Goal: Task Accomplishment & Management: Manage account settings

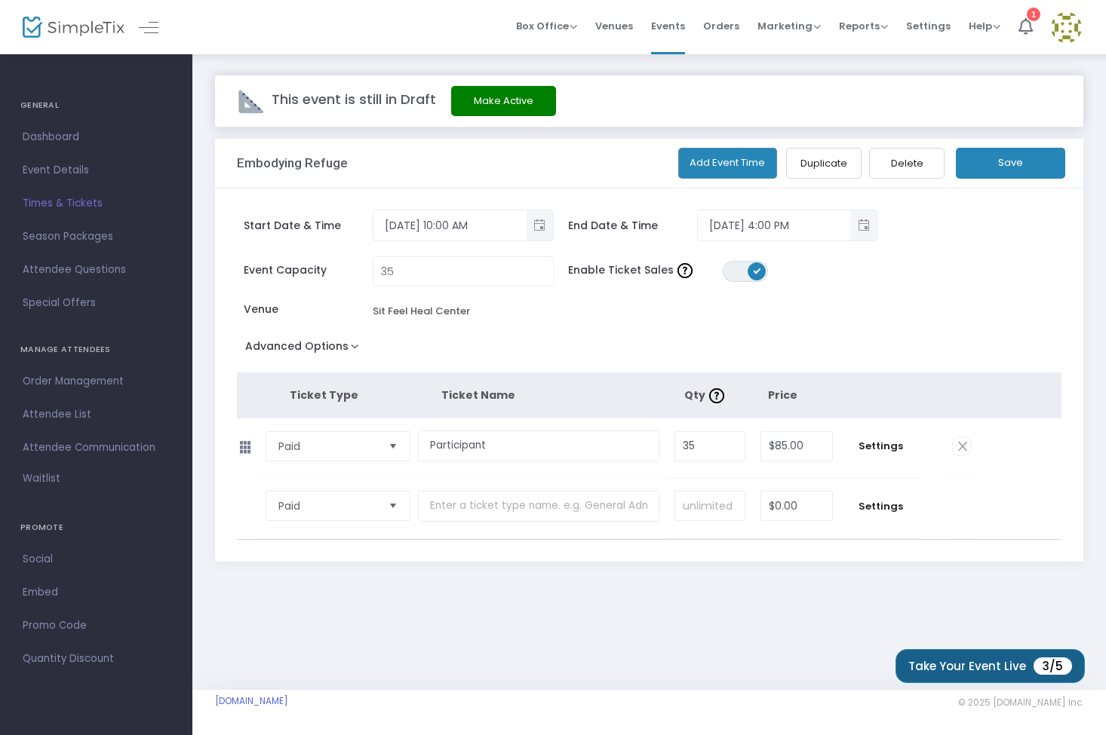
click at [966, 668] on button "Take Your Event Live 3/5" at bounding box center [989, 666] width 189 height 34
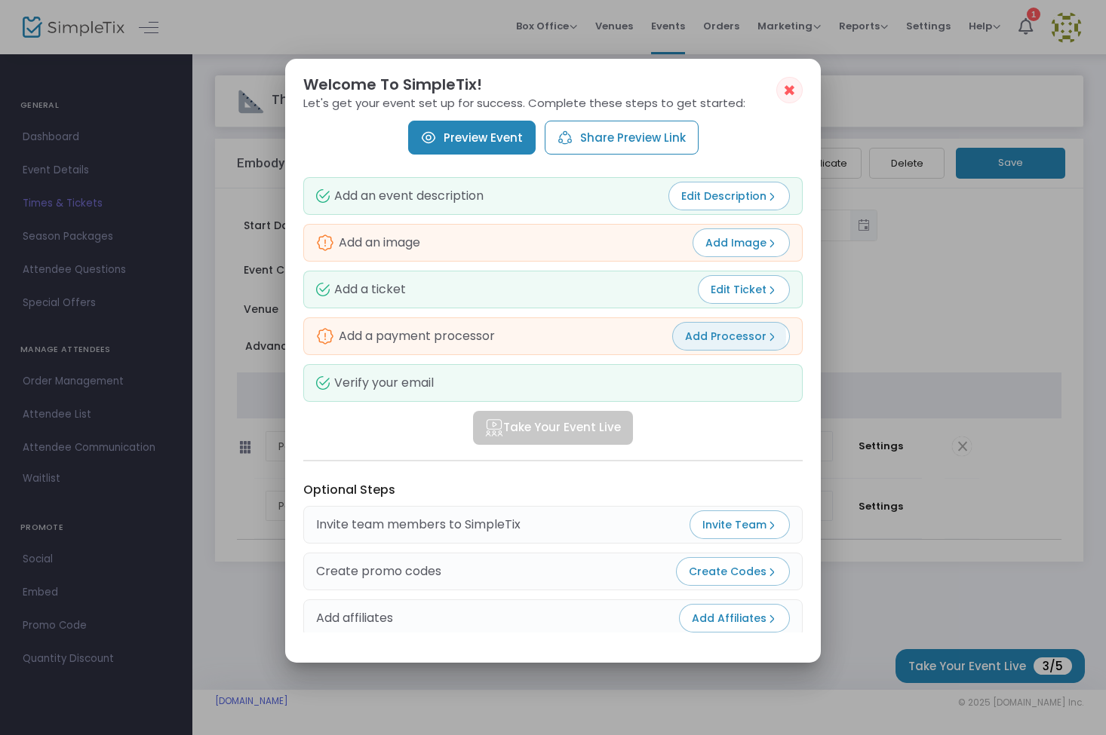
click at [726, 337] on span "Add Processor" at bounding box center [731, 336] width 92 height 15
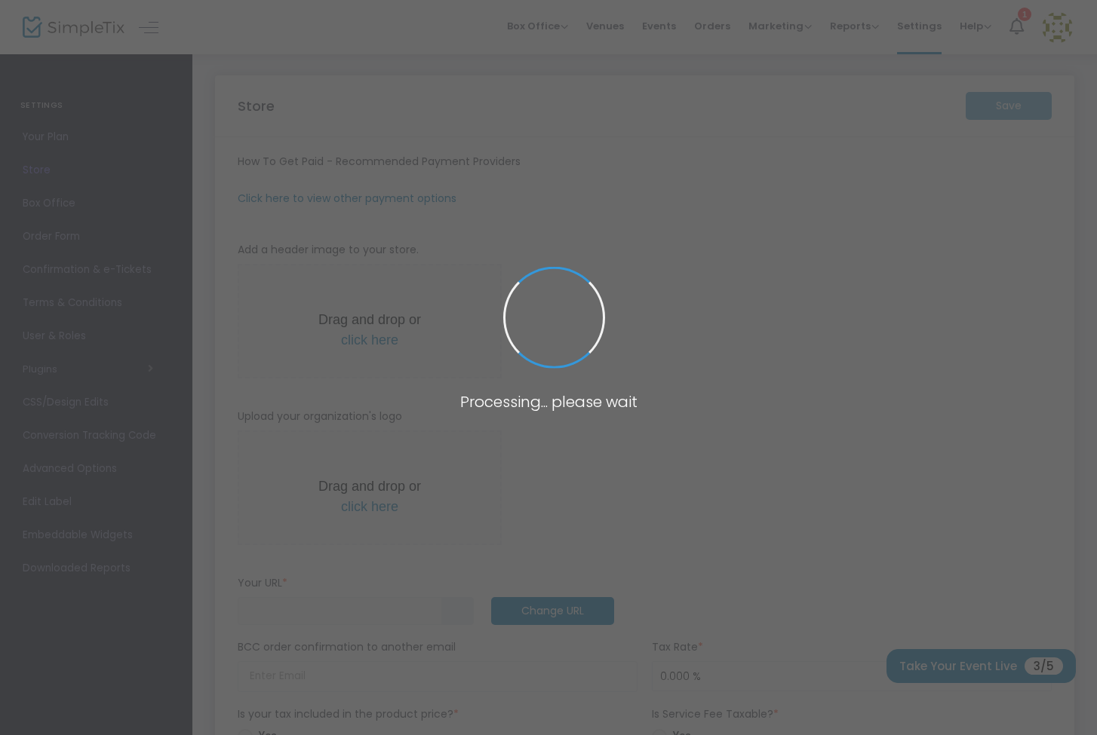
type input "[URL]"
radio input "true"
radio input "false"
radio input "true"
type input "noellandmatt"
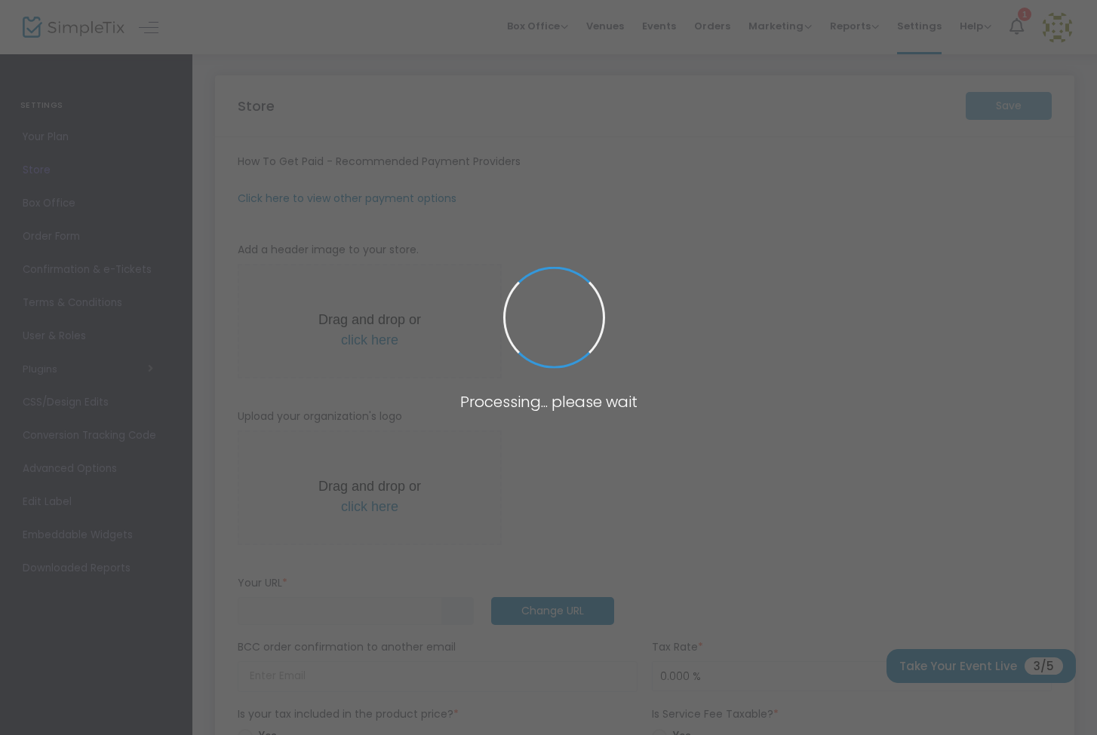
type input "4086630288"
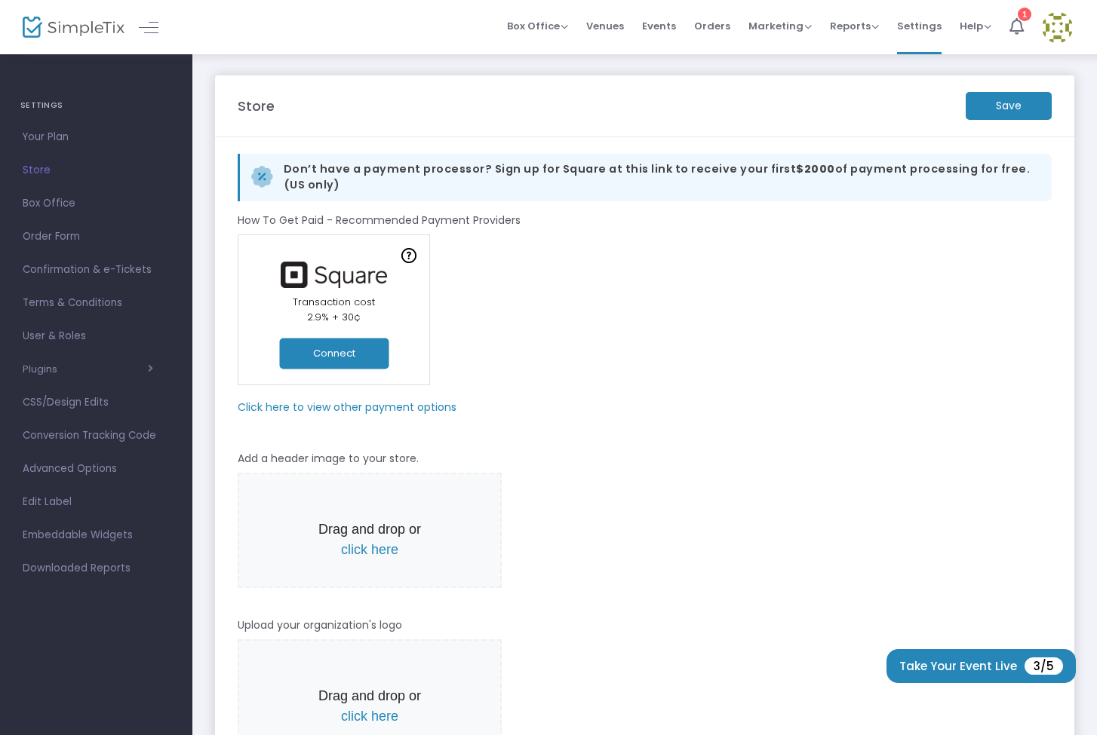
click at [336, 358] on button "Connect" at bounding box center [333, 353] width 109 height 31
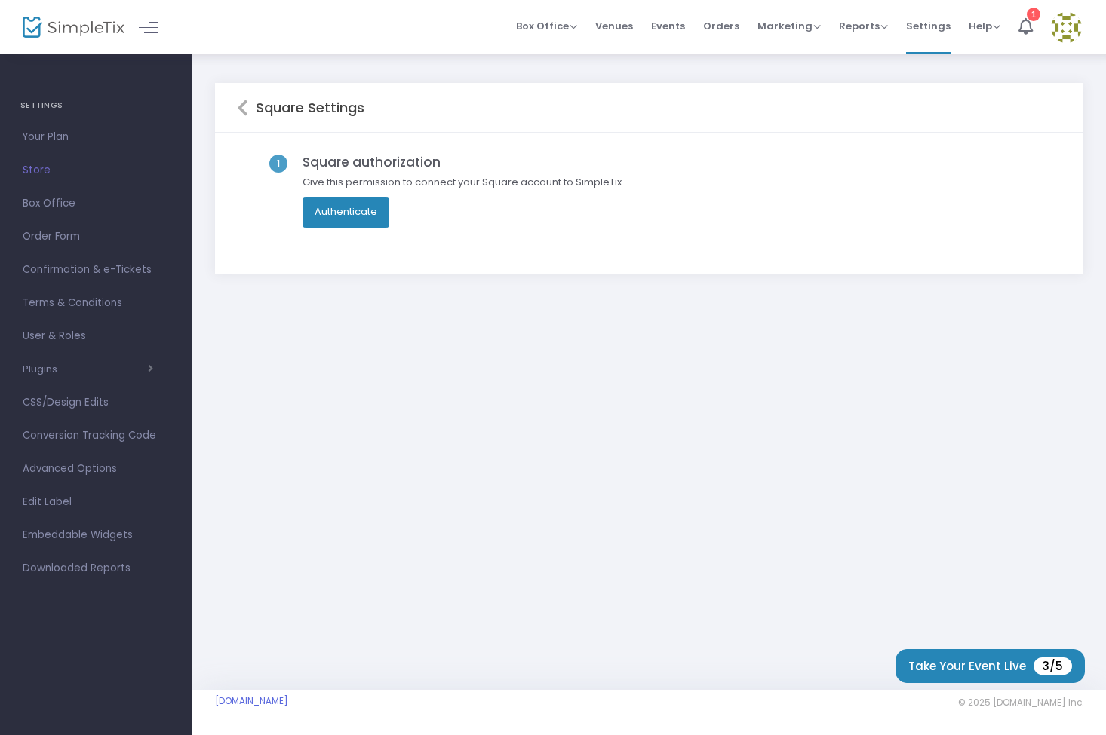
click at [355, 218] on button "Authenticate" at bounding box center [345, 212] width 87 height 30
click at [274, 111] on h5 "Square Settings" at bounding box center [306, 108] width 116 height 17
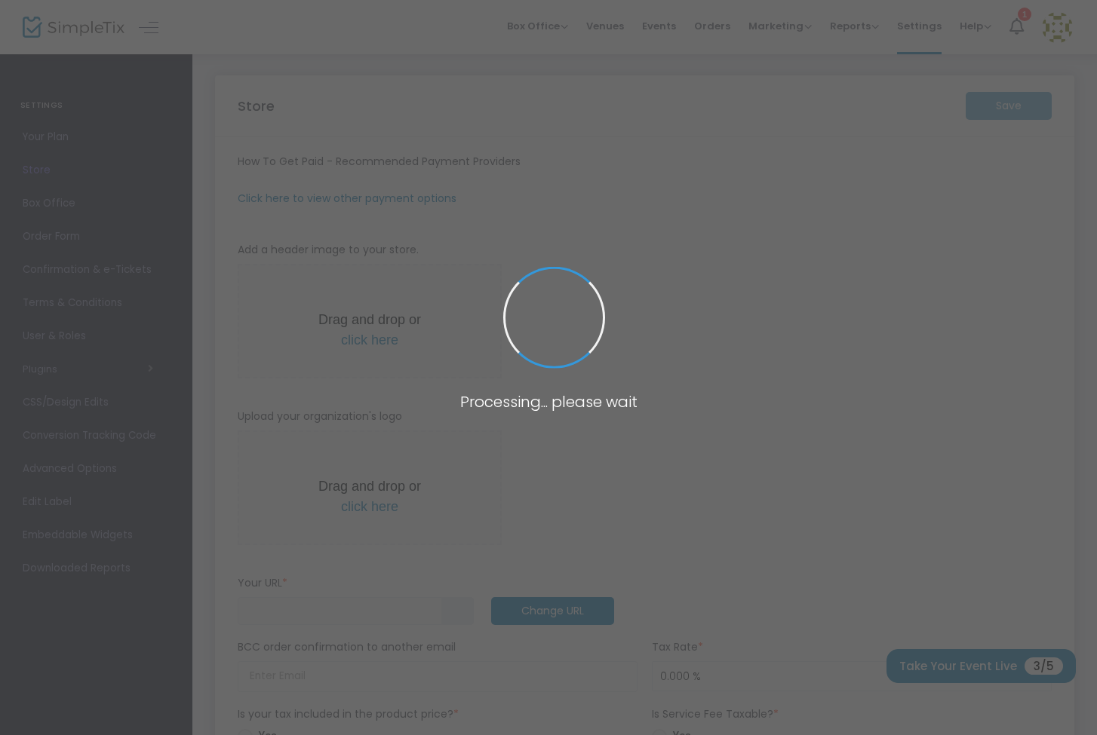
type input "[URL]"
radio input "true"
radio input "false"
radio input "true"
type input "noellandmatt"
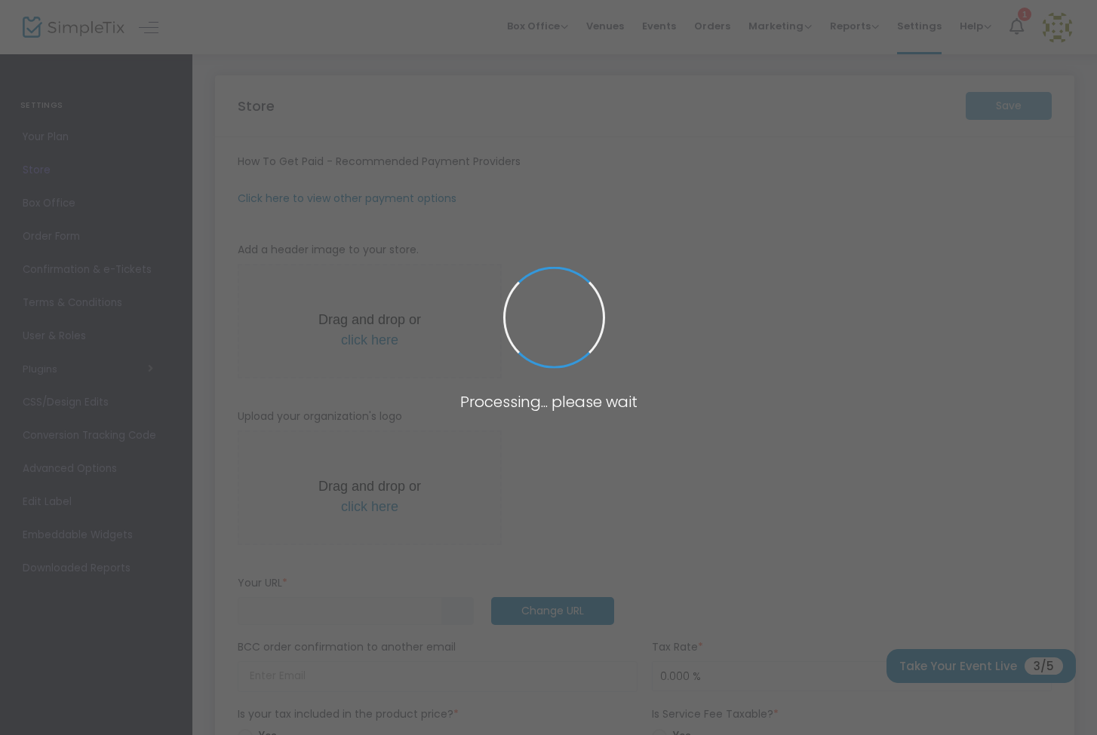
type input "4086630288"
type input "[EMAIL_ADDRESS][DOMAIN_NAME]"
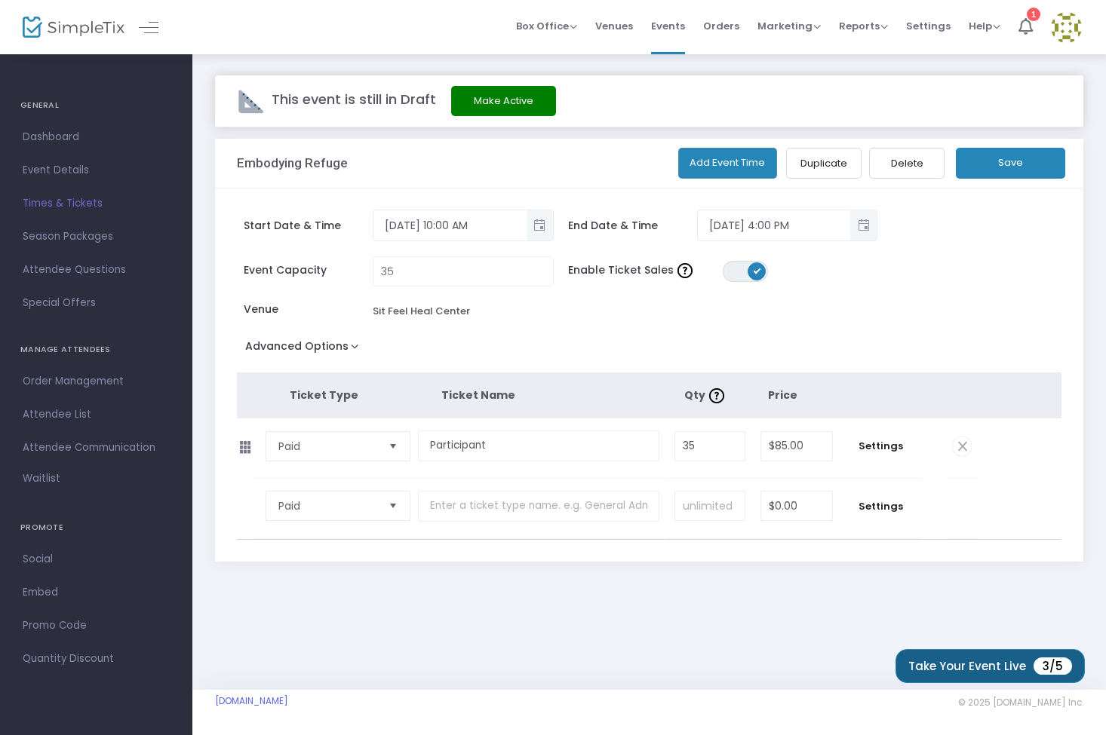
click at [933, 668] on button "Take Your Event Live 3/5" at bounding box center [989, 666] width 189 height 34
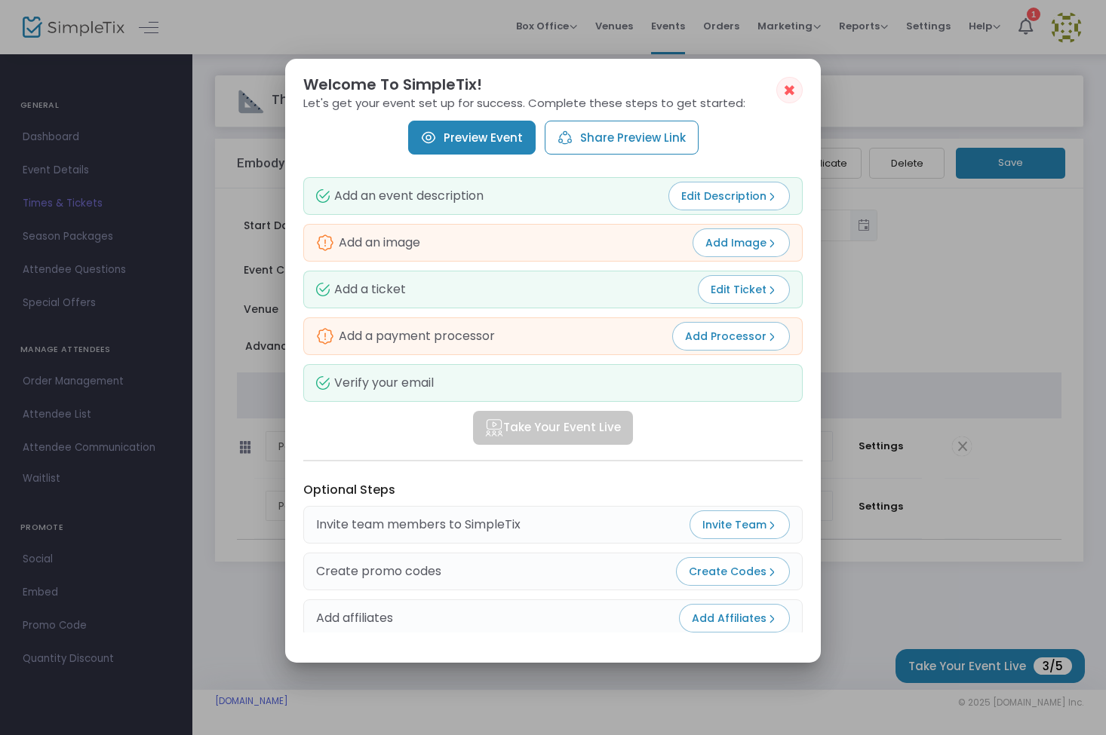
click at [791, 91] on span "✖" at bounding box center [789, 90] width 13 height 18
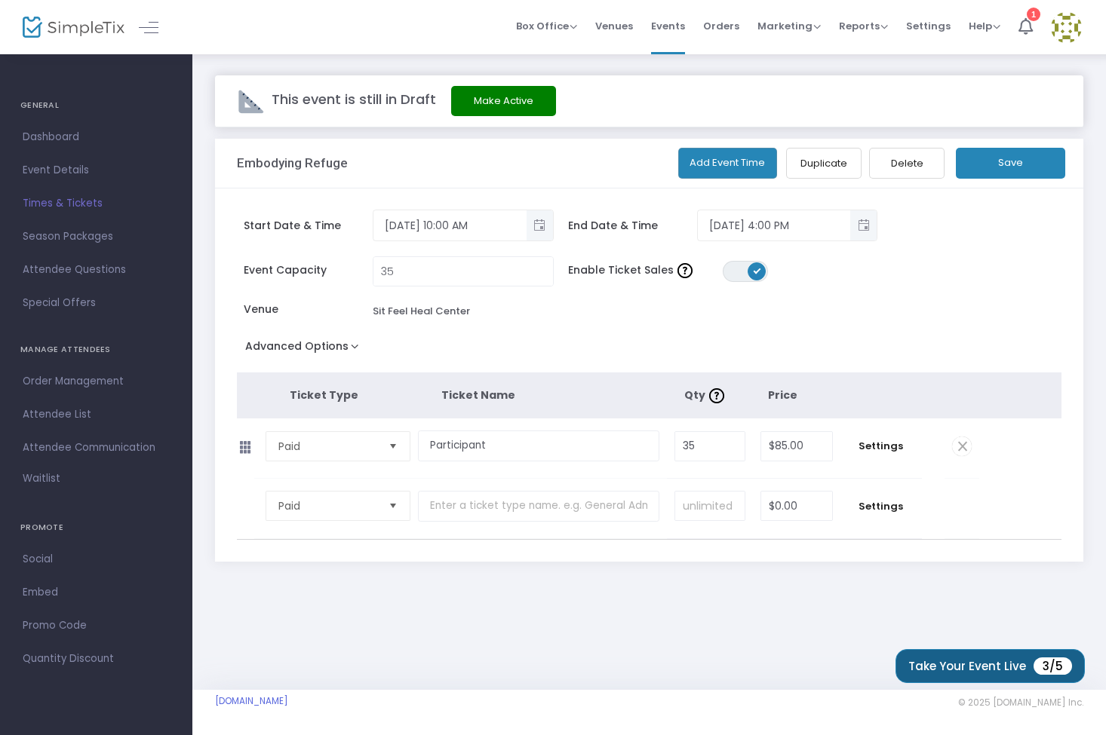
click at [995, 666] on button "Take Your Event Live 3/5" at bounding box center [989, 666] width 189 height 34
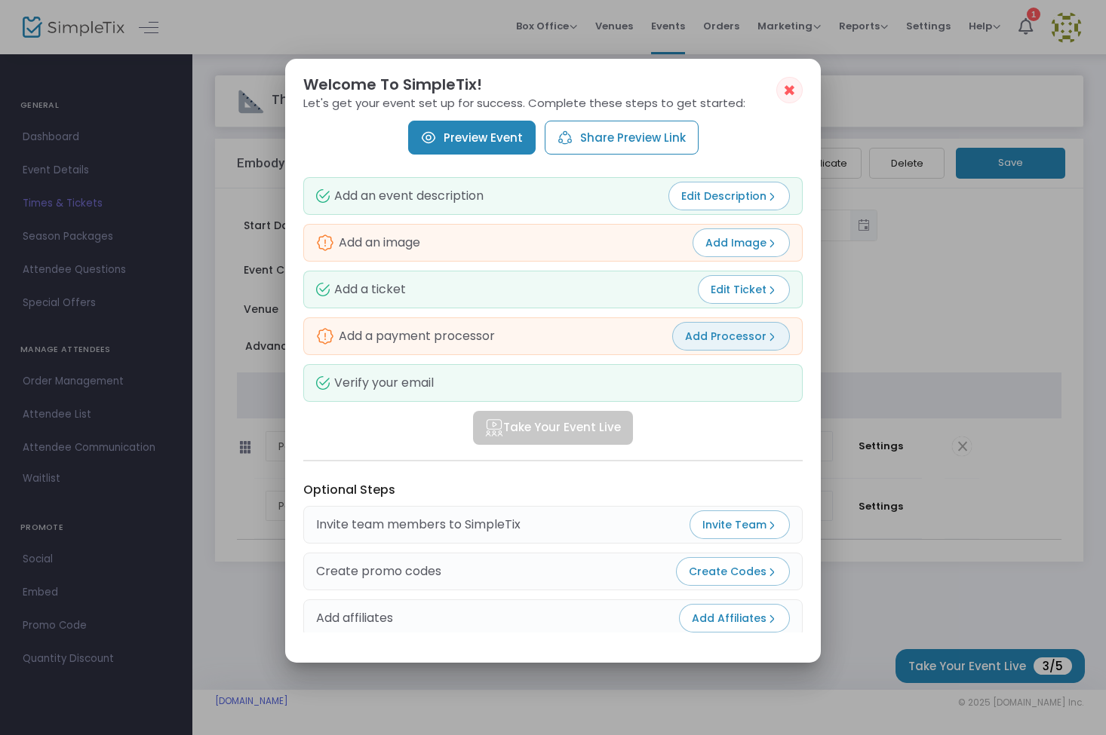
click at [734, 339] on span "Add Processor" at bounding box center [731, 336] width 92 height 15
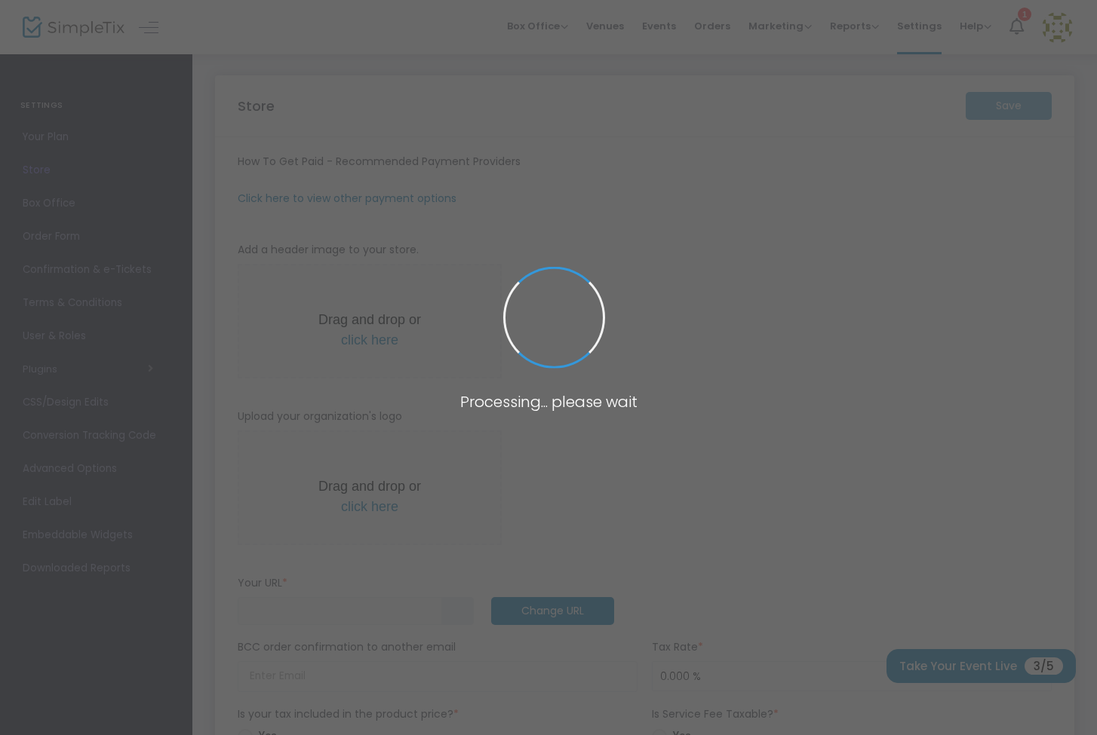
type input "[URL]"
radio input "true"
radio input "false"
radio input "true"
type input "noellandmatt"
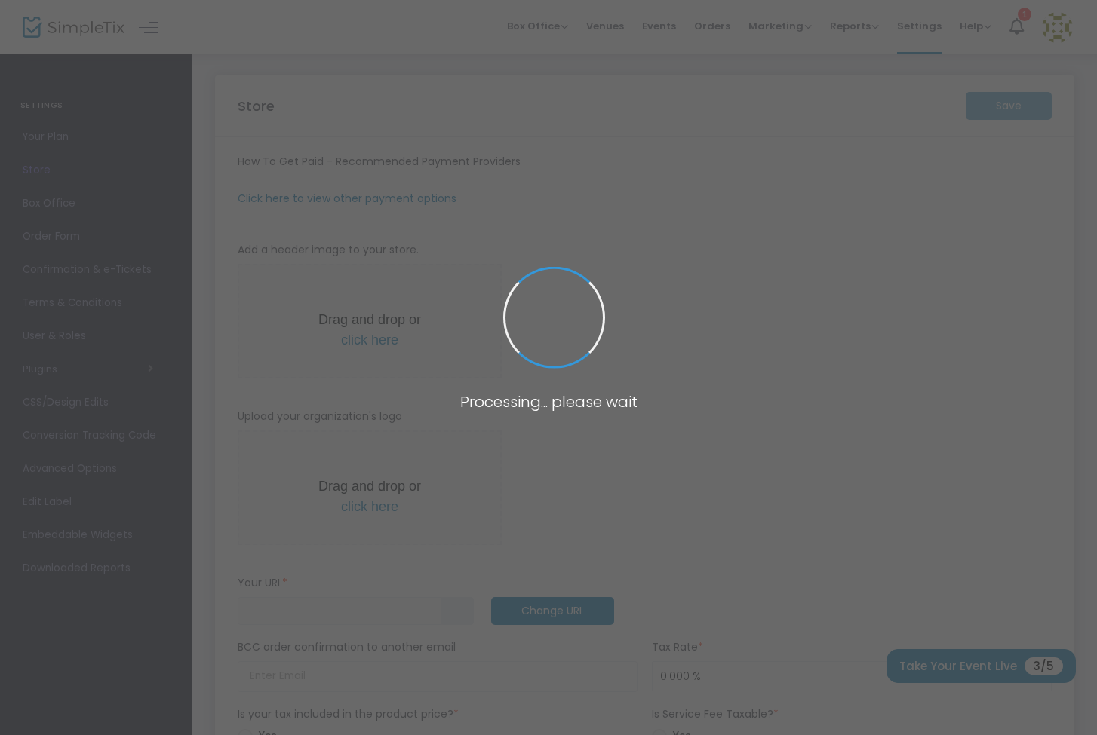
type input "4086630288"
type input "[EMAIL_ADDRESS][DOMAIN_NAME]"
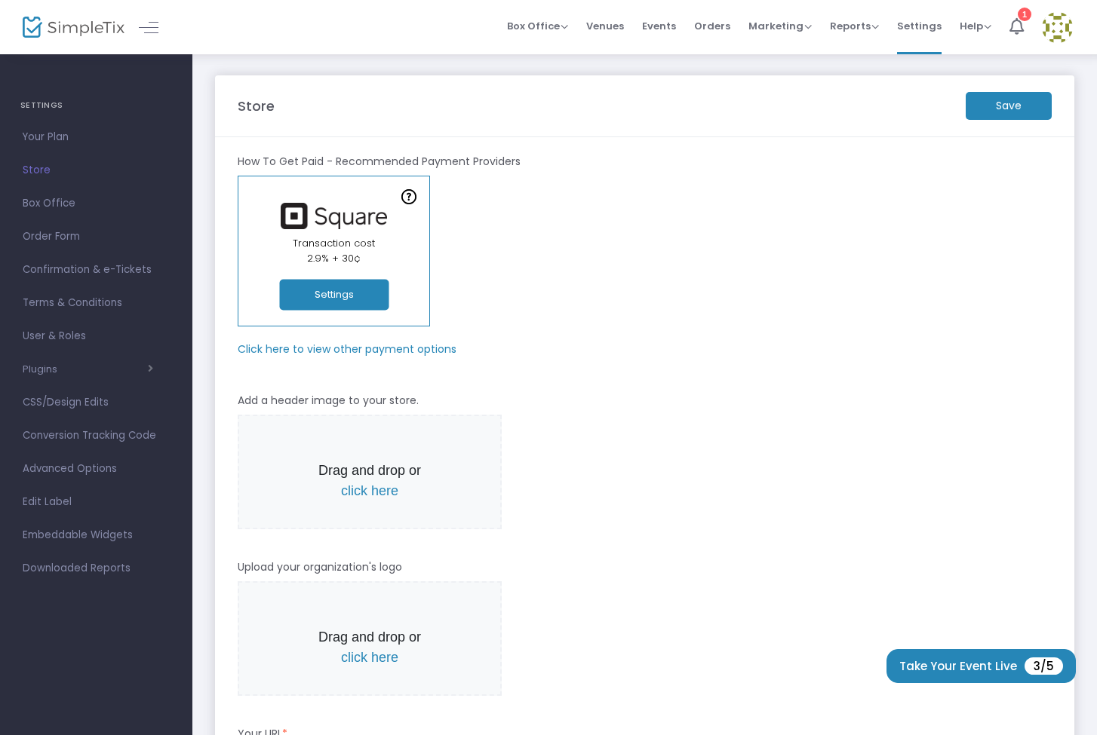
click at [346, 292] on button "Settings" at bounding box center [333, 295] width 109 height 31
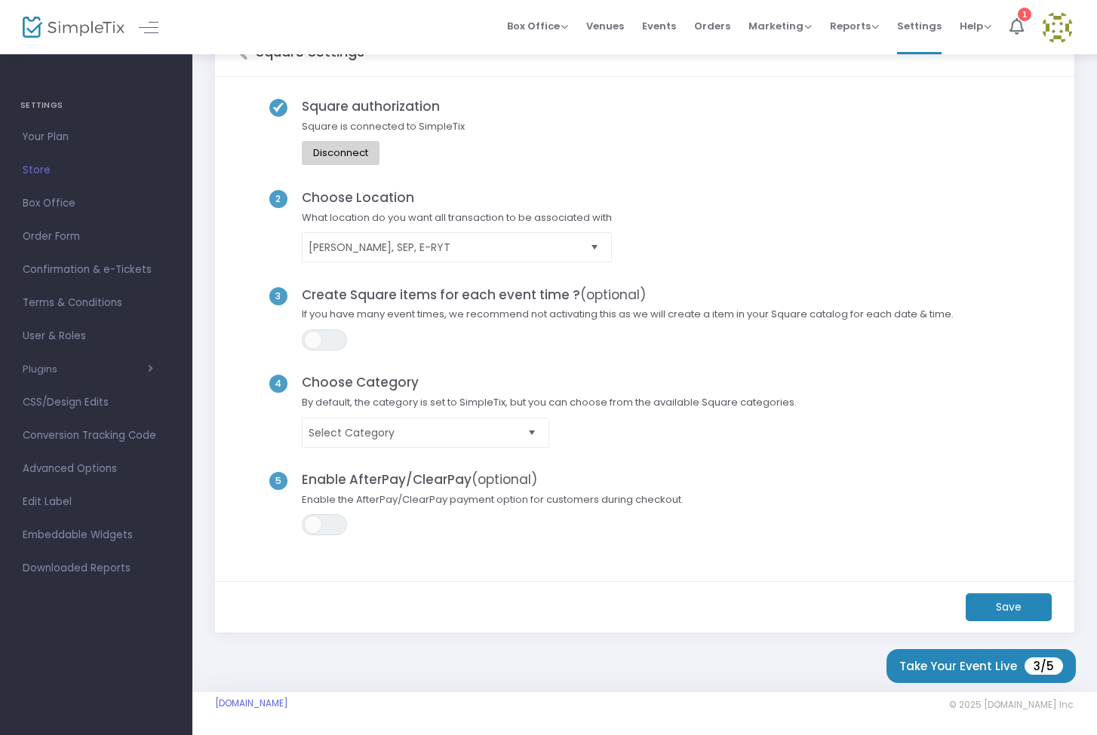
scroll to position [54, 0]
click at [589, 246] on span "Select" at bounding box center [594, 249] width 25 height 25
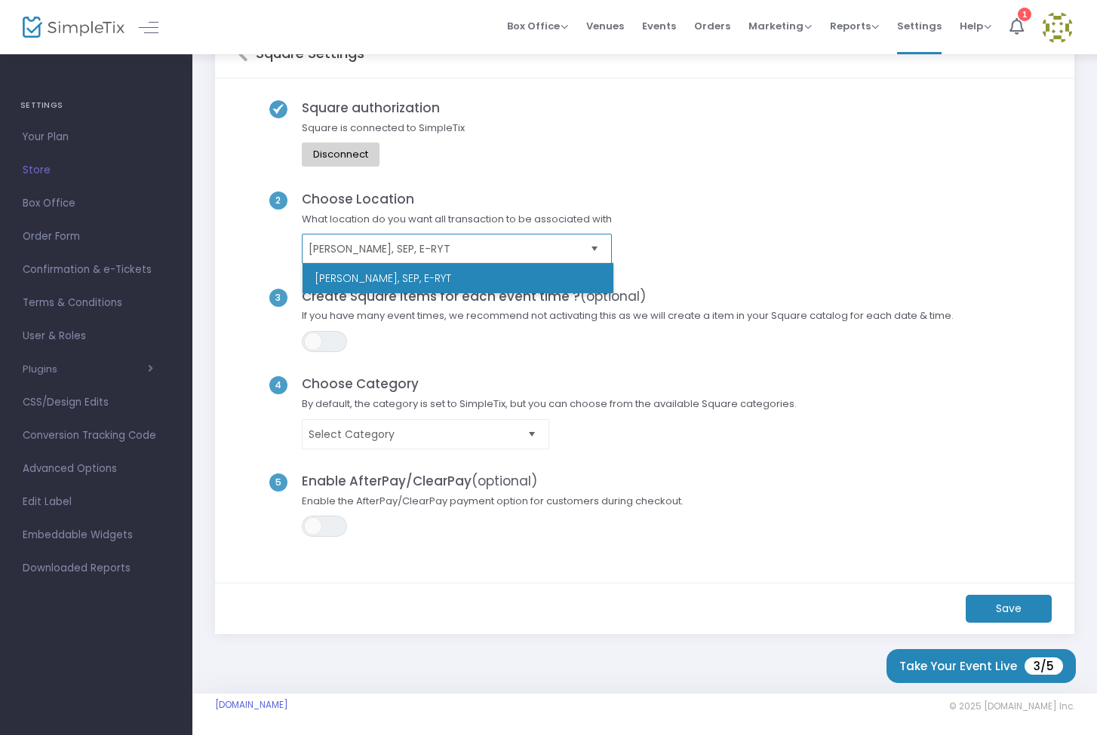
click at [538, 269] on li "Noell Clark, SEP, E-RYT" at bounding box center [457, 278] width 311 height 30
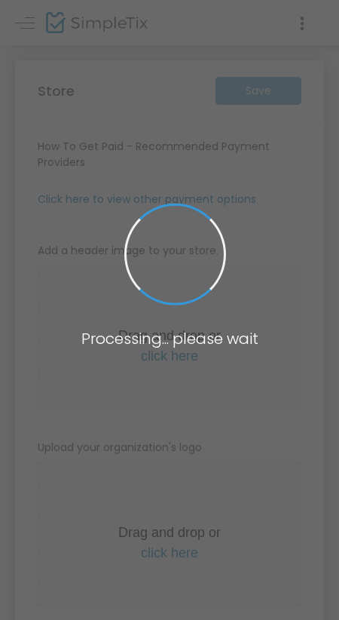
type input "[URL]"
radio input "true"
radio input "false"
radio input "true"
type input "noellandmatt"
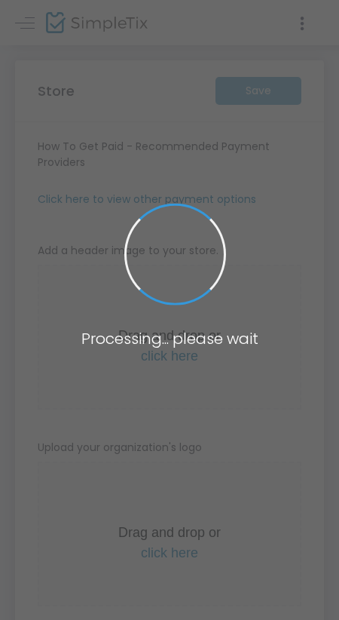
type input "4086630288"
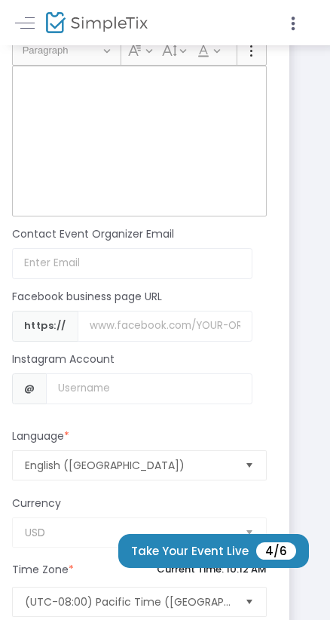
scroll to position [1567, 26]
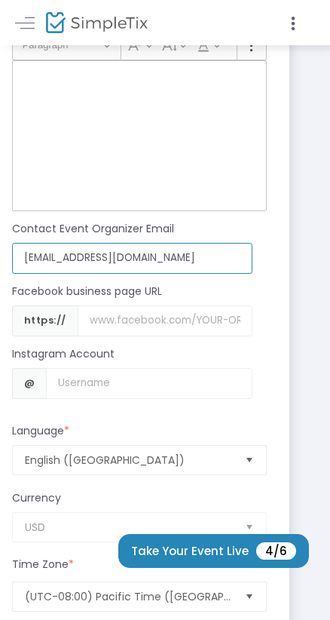
type input "[EMAIL_ADDRESS][DOMAIN_NAME]"
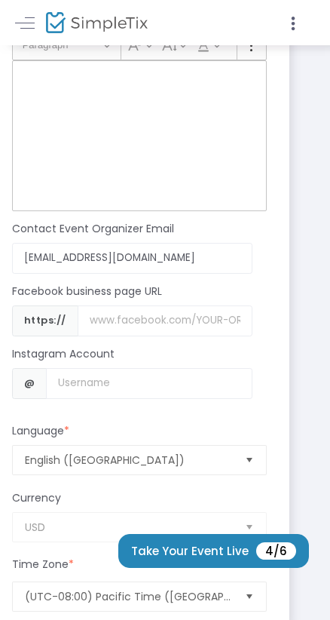
click at [222, 441] on div "Language *" at bounding box center [140, 434] width 270 height 22
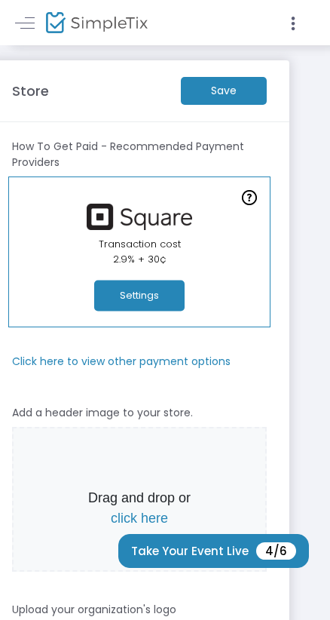
scroll to position [0, 26]
click at [241, 94] on m-button "Save" at bounding box center [224, 91] width 86 height 28
